Goal: Communication & Community: Answer question/provide support

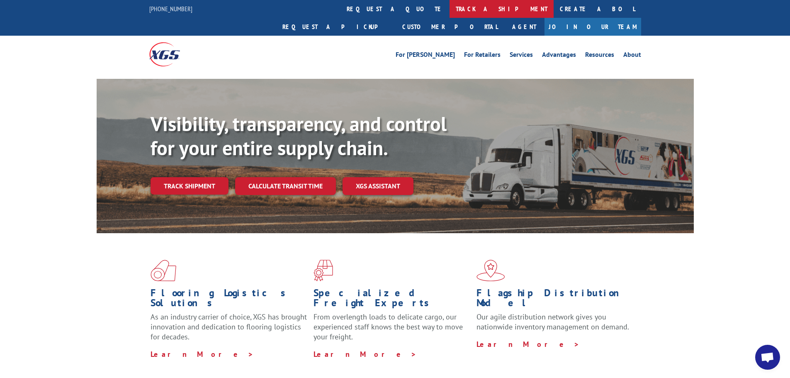
click at [450, 12] on link "track a shipment" at bounding box center [502, 9] width 104 height 18
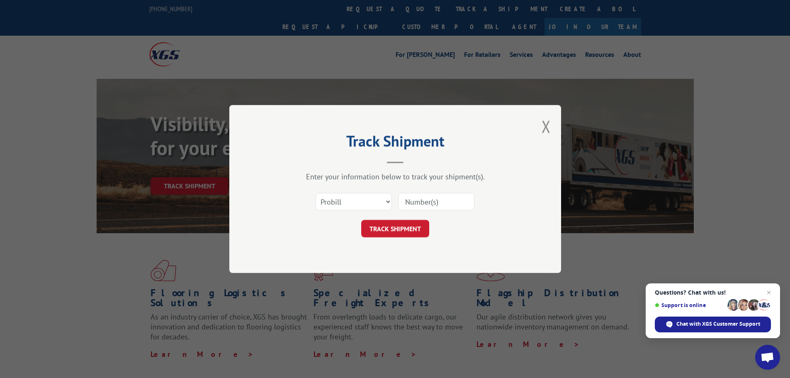
click at [440, 205] on input at bounding box center [436, 201] width 76 height 17
paste input "529107687"
type input "529107687"
click at [411, 226] on button "TRACK SHIPMENT" at bounding box center [395, 228] width 68 height 17
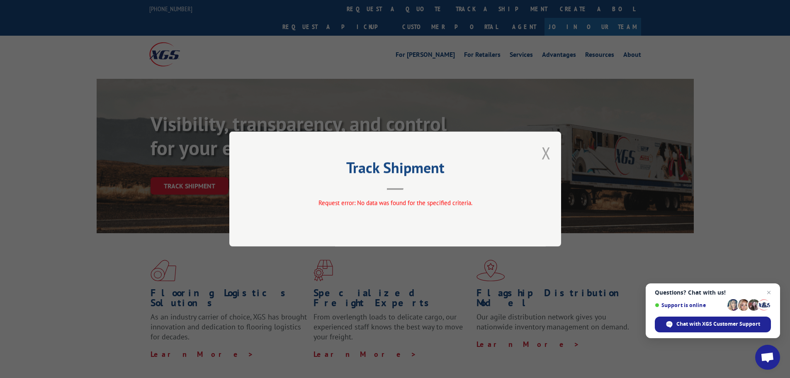
click at [545, 156] on button "Close modal" at bounding box center [546, 153] width 9 height 22
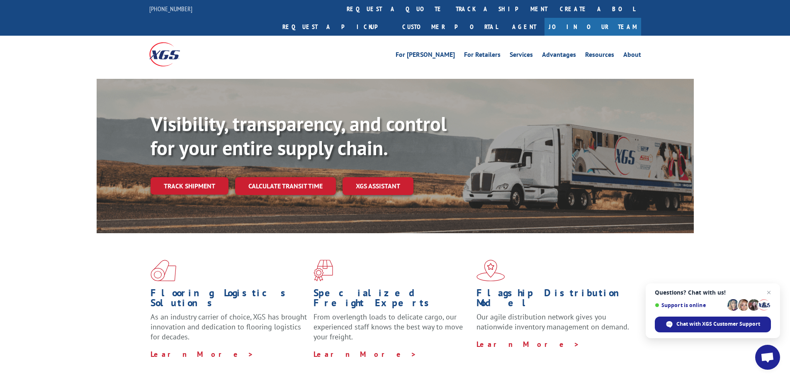
click at [187, 177] on link "Track shipment" at bounding box center [190, 185] width 78 height 17
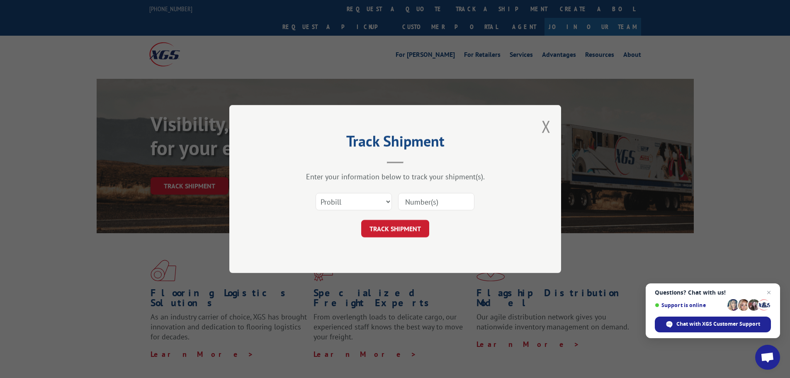
click at [427, 196] on input at bounding box center [436, 201] width 76 height 17
paste input "17501824"
type input "17501824"
click at [403, 224] on button "TRACK SHIPMENT" at bounding box center [395, 228] width 68 height 17
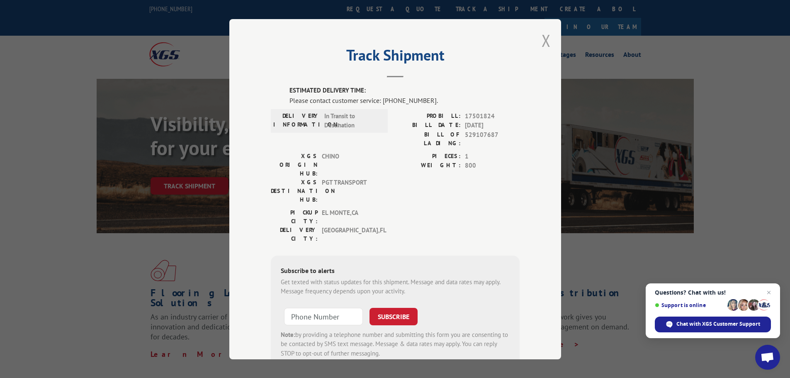
click at [546, 42] on button "Close modal" at bounding box center [546, 40] width 9 height 22
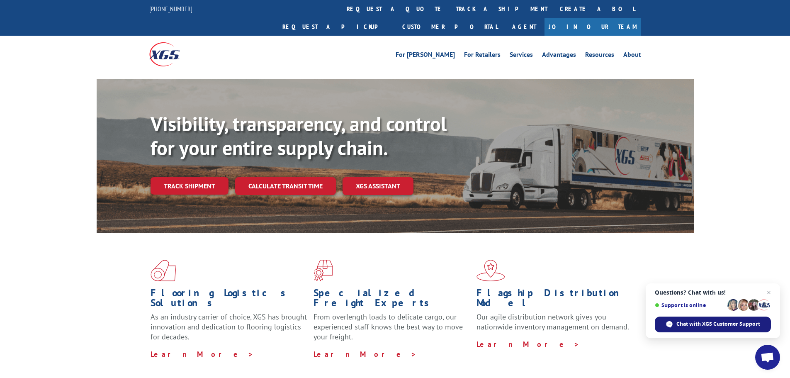
click at [710, 326] on span "Chat with XGS Customer Support" at bounding box center [718, 323] width 84 height 7
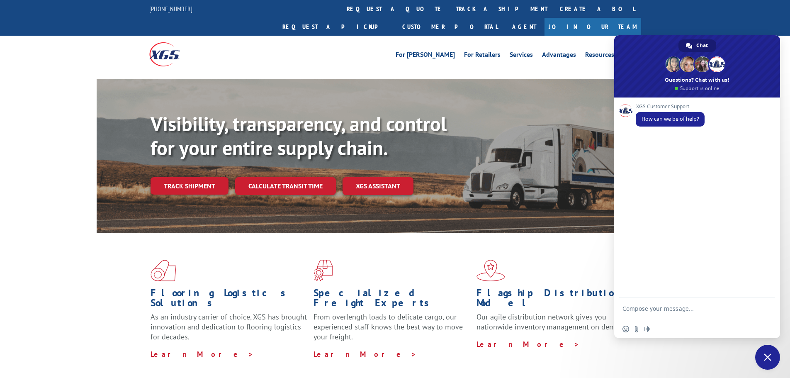
click at [685, 313] on textarea "Compose your message..." at bounding box center [687, 312] width 131 height 15
paste textarea "17501824"
type textarea "Hi, could you please confirm if 17501824 is out for delivery [DATE] ?"
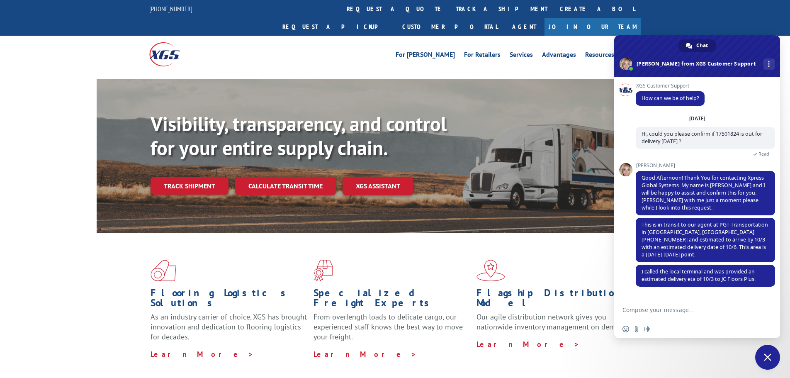
click at [678, 309] on textarea "Compose your message..." at bounding box center [687, 309] width 131 height 7
type textarea "Is there an email for the [GEOGRAPHIC_DATA] that we could have ?"
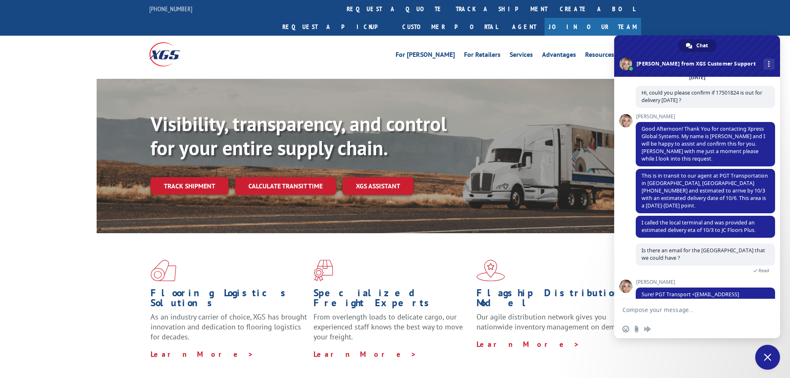
scroll to position [53, 0]
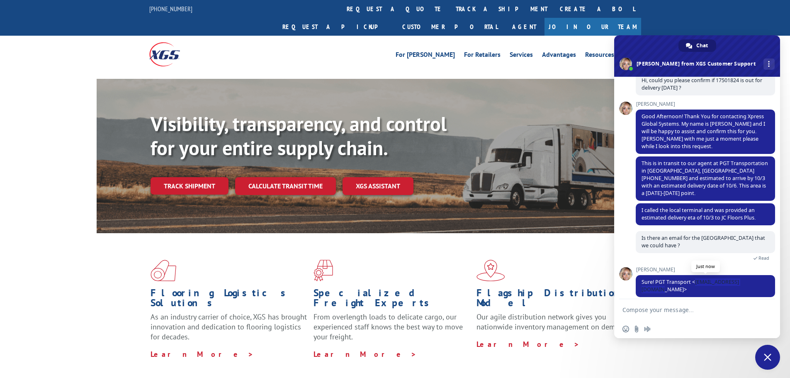
drag, startPoint x: 754, startPoint y: 283, endPoint x: 694, endPoint y: 284, distance: 60.1
click at [694, 284] on span "Sure! PGT Transport <[EMAIL_ADDRESS][DOMAIN_NAME]>" at bounding box center [689, 285] width 97 height 15
copy span "[EMAIL_ADDRESS][DOMAIN_NAME]"
click at [687, 304] on form at bounding box center [687, 310] width 131 height 22
click at [687, 307] on textarea "Compose your message..." at bounding box center [687, 309] width 131 height 7
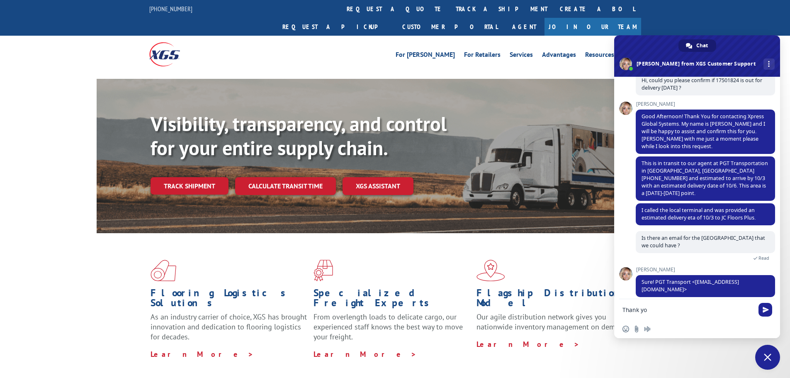
type textarea "Thank you"
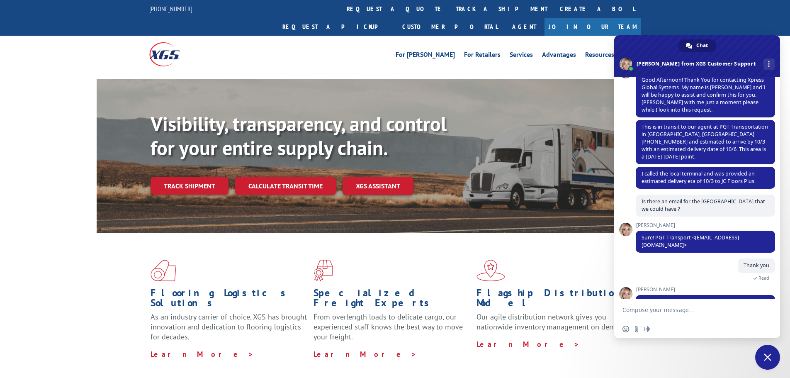
scroll to position [110, 0]
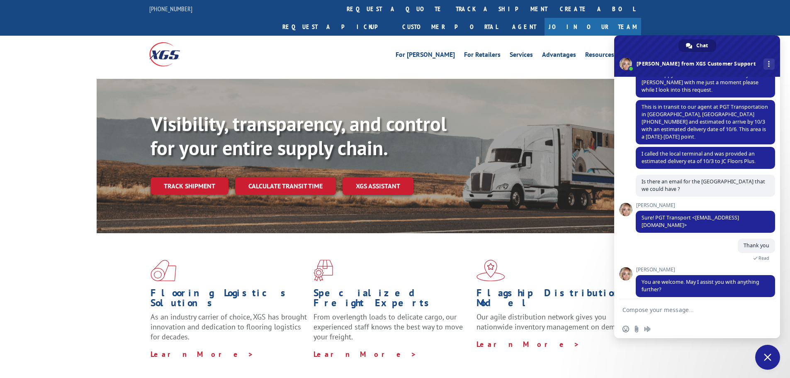
click at [713, 307] on textarea "Compose your message..." at bounding box center [687, 309] width 131 height 7
type textarea "That should be all for now, thanks !"
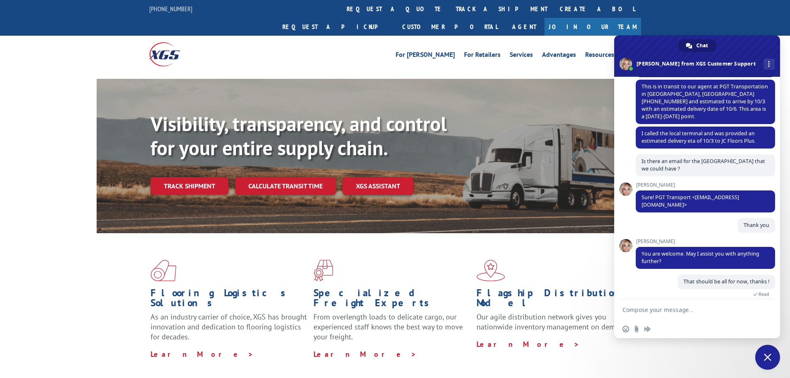
scroll to position [214, 0]
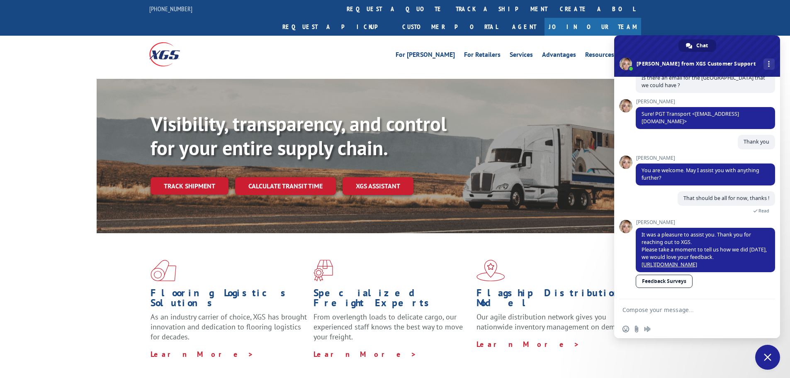
click at [373, 36] on div "For [PERSON_NAME] For Retailers Services Advantages Resources About For [PERSON…" at bounding box center [395, 54] width 492 height 37
click at [450, 16] on link "track a shipment" at bounding box center [502, 9] width 104 height 18
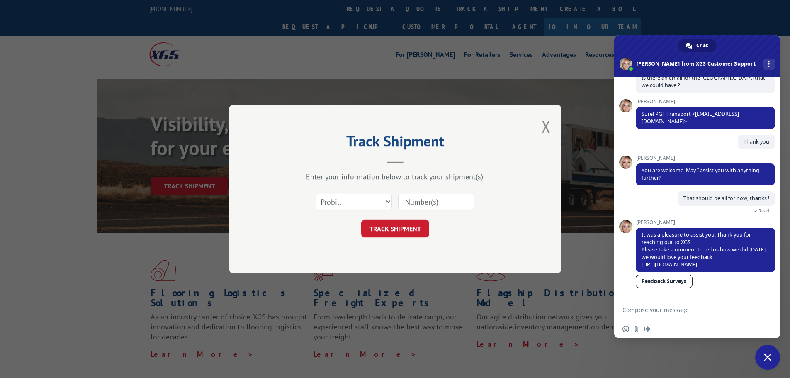
click at [437, 206] on input at bounding box center [436, 201] width 76 height 17
paste input "[EMAIL_ADDRESS][DOMAIN_NAME]"
type input "[EMAIL_ADDRESS][DOMAIN_NAME]"
click at [438, 203] on input at bounding box center [436, 201] width 76 height 17
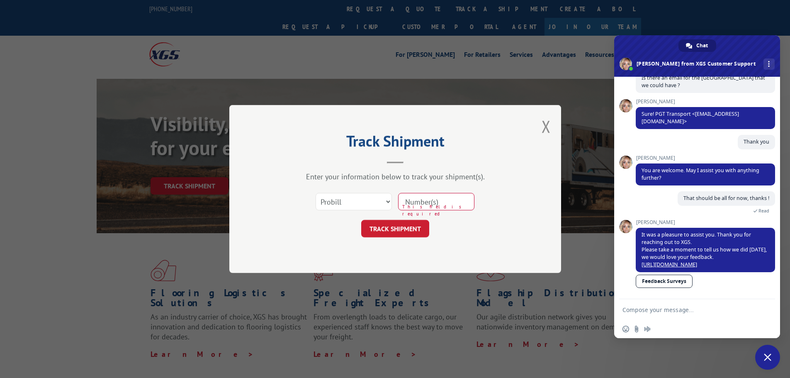
paste input "17501824"
type input "17501824"
click at [406, 224] on button "TRACK SHIPMENT" at bounding box center [395, 228] width 68 height 17
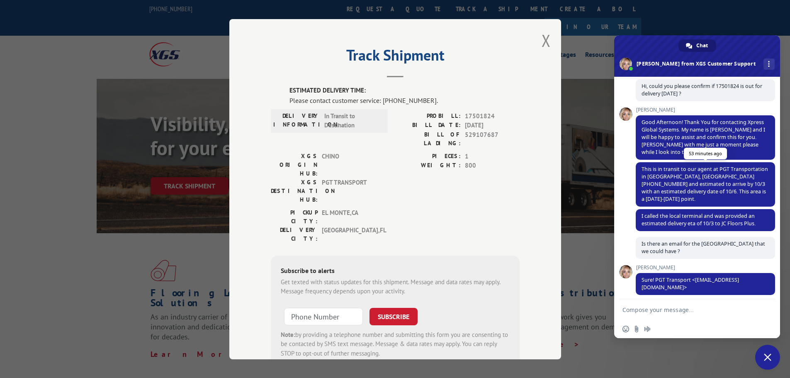
scroll to position [214, 0]
